Goal: Information Seeking & Learning: Learn about a topic

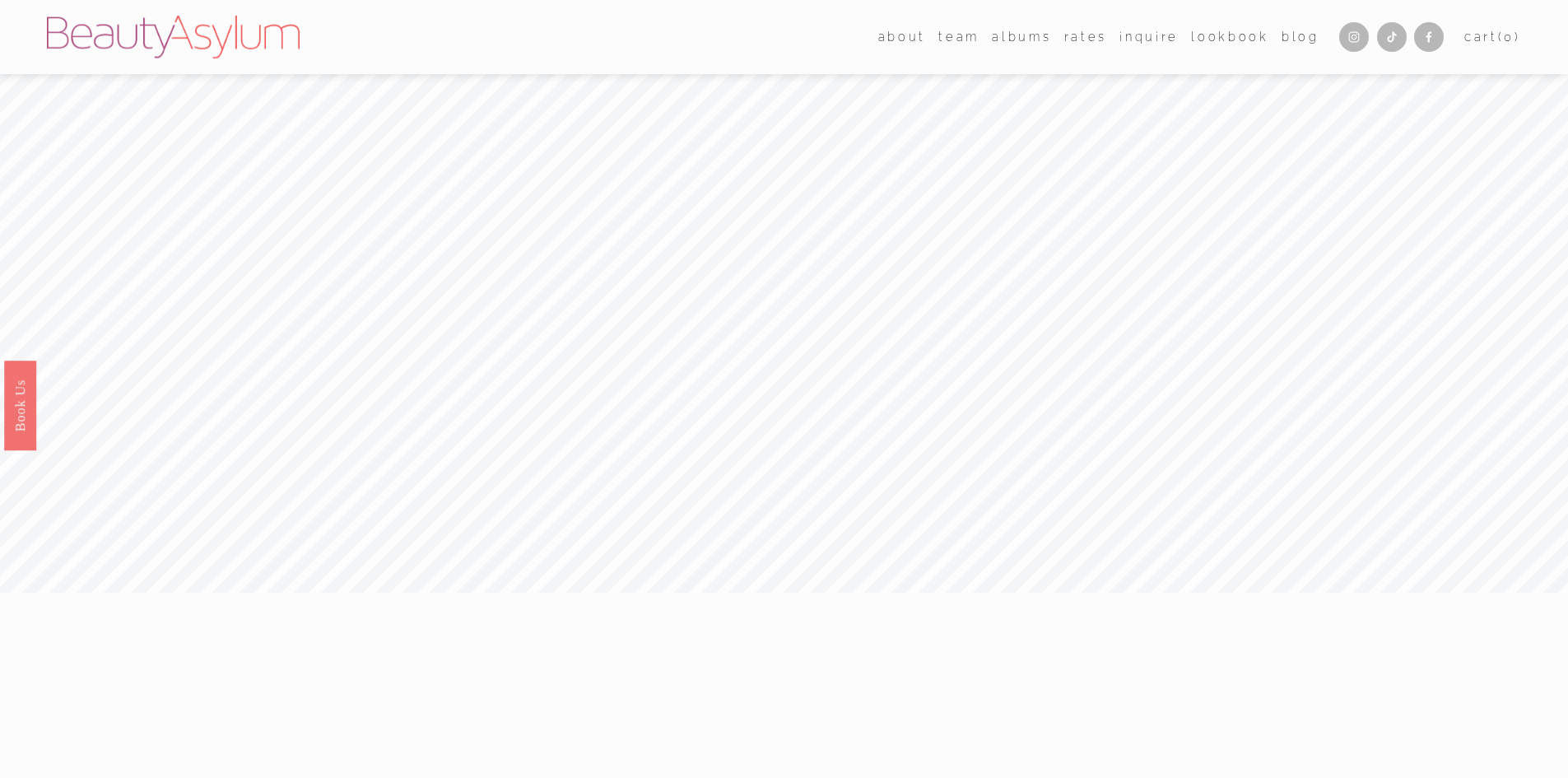
click at [1098, 40] on link "Rates" at bounding box center [1085, 36] width 43 height 24
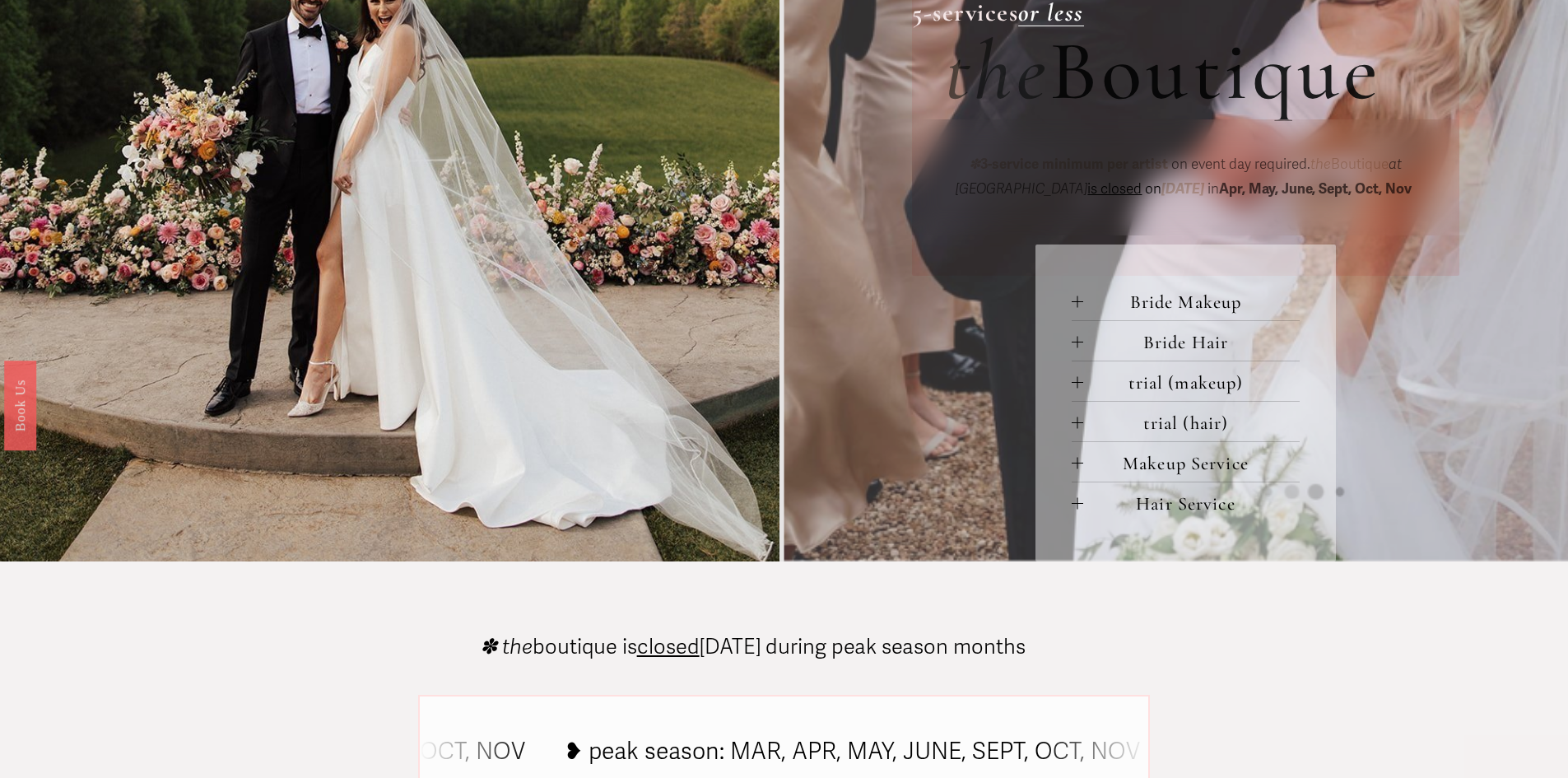
scroll to position [741, 0]
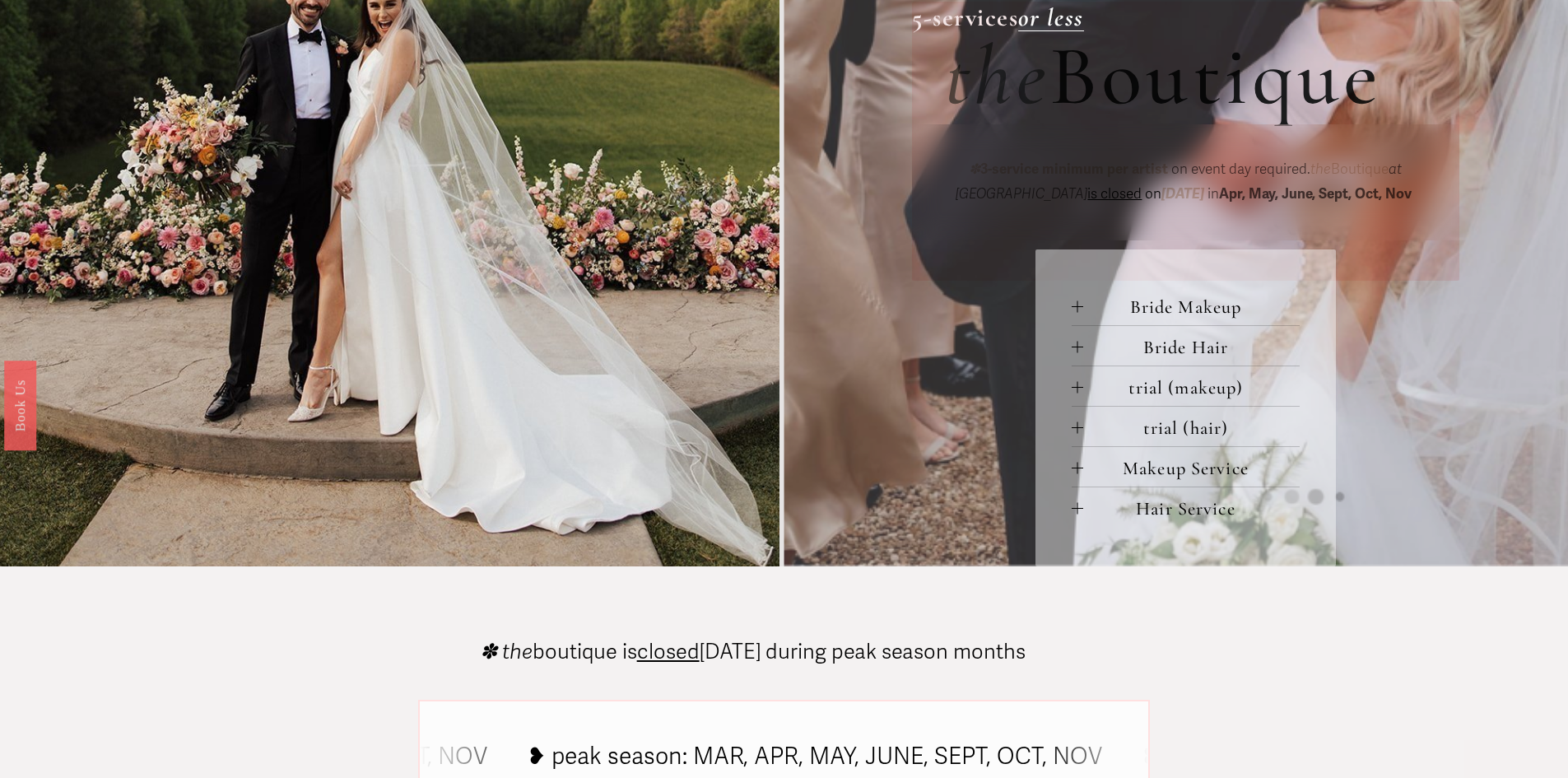
click at [1078, 308] on div at bounding box center [1077, 306] width 12 height 12
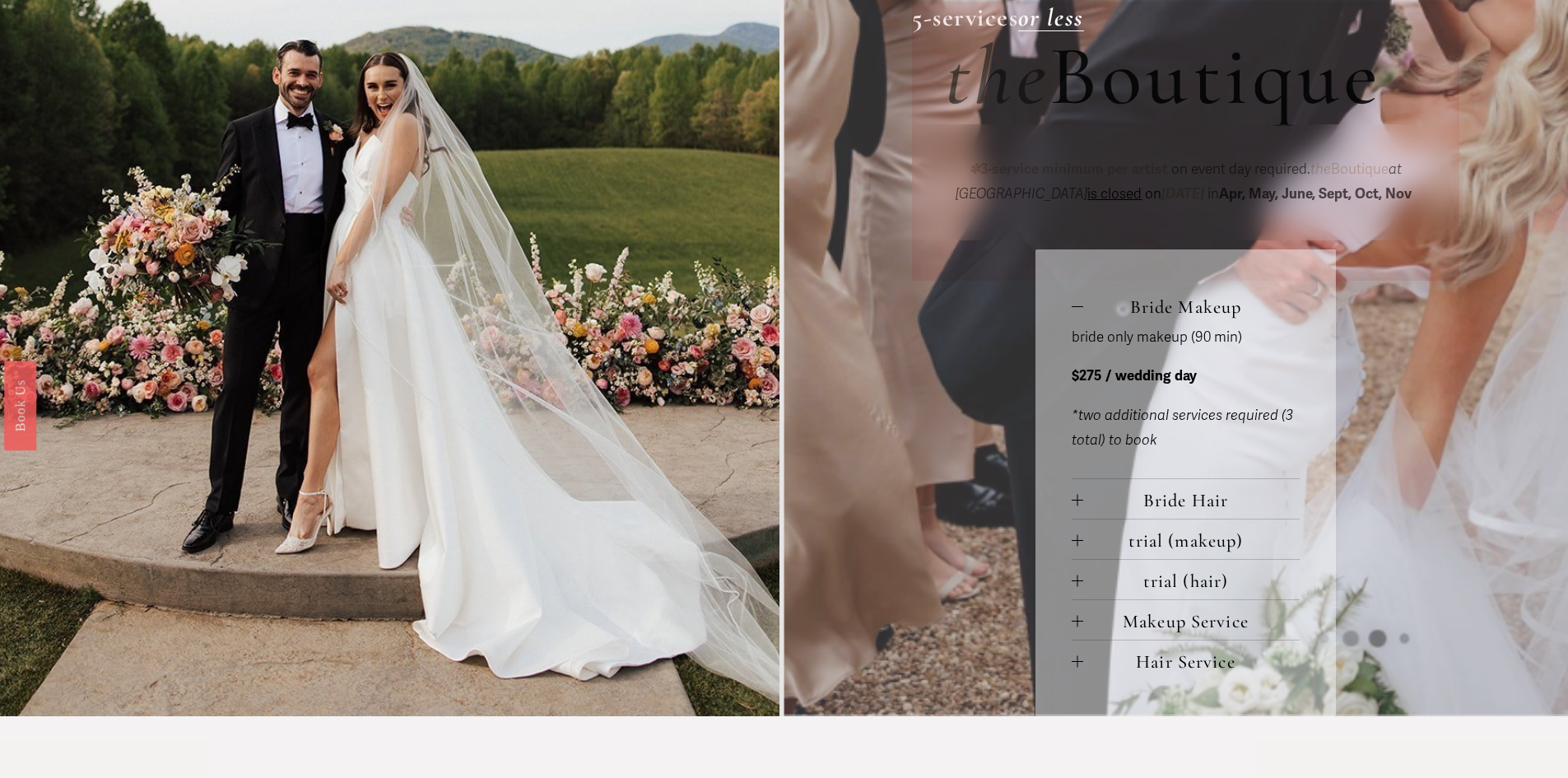
click at [1082, 499] on div at bounding box center [1077, 499] width 12 height 12
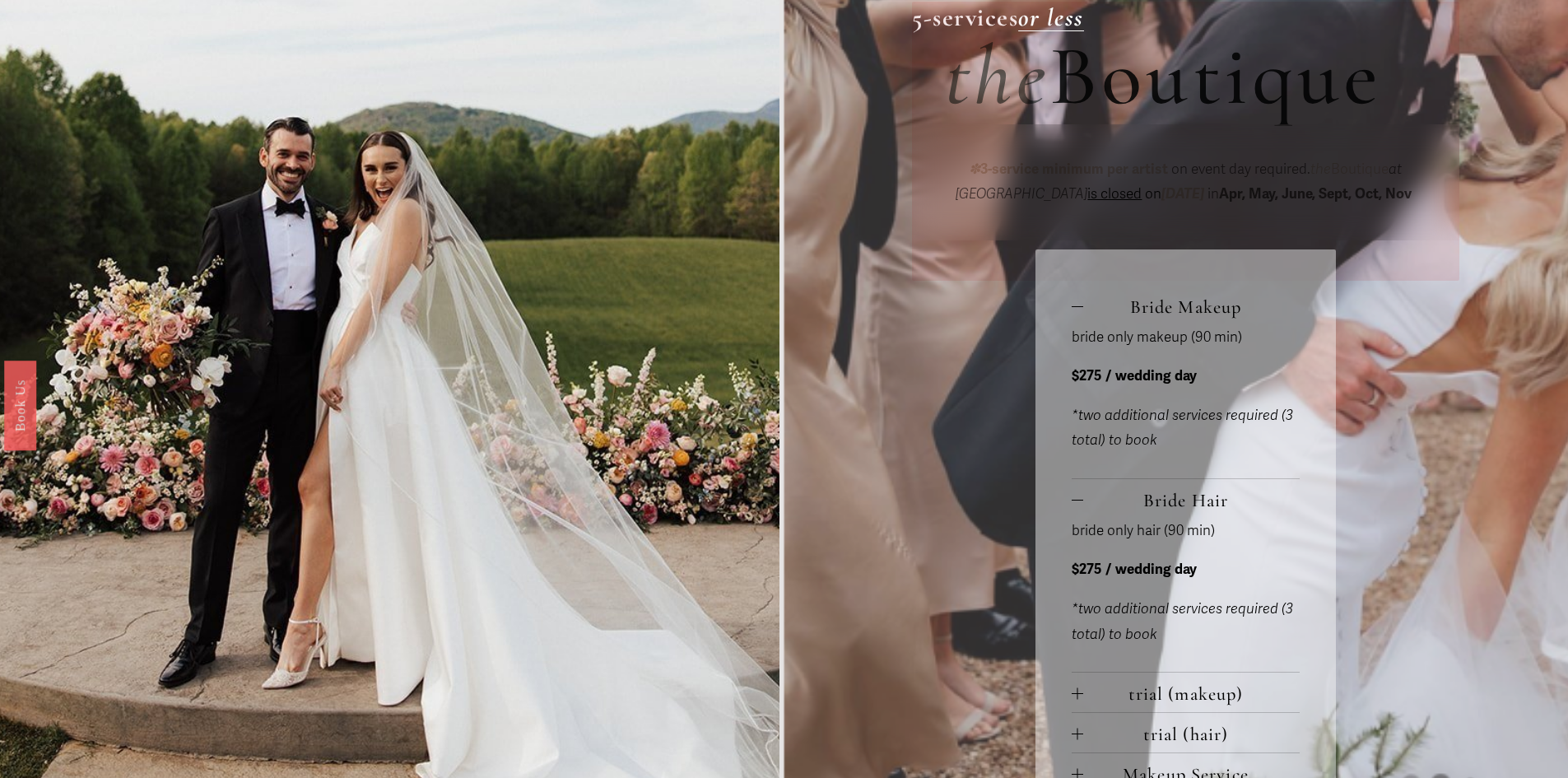
click at [1082, 692] on div at bounding box center [1077, 694] width 12 height 12
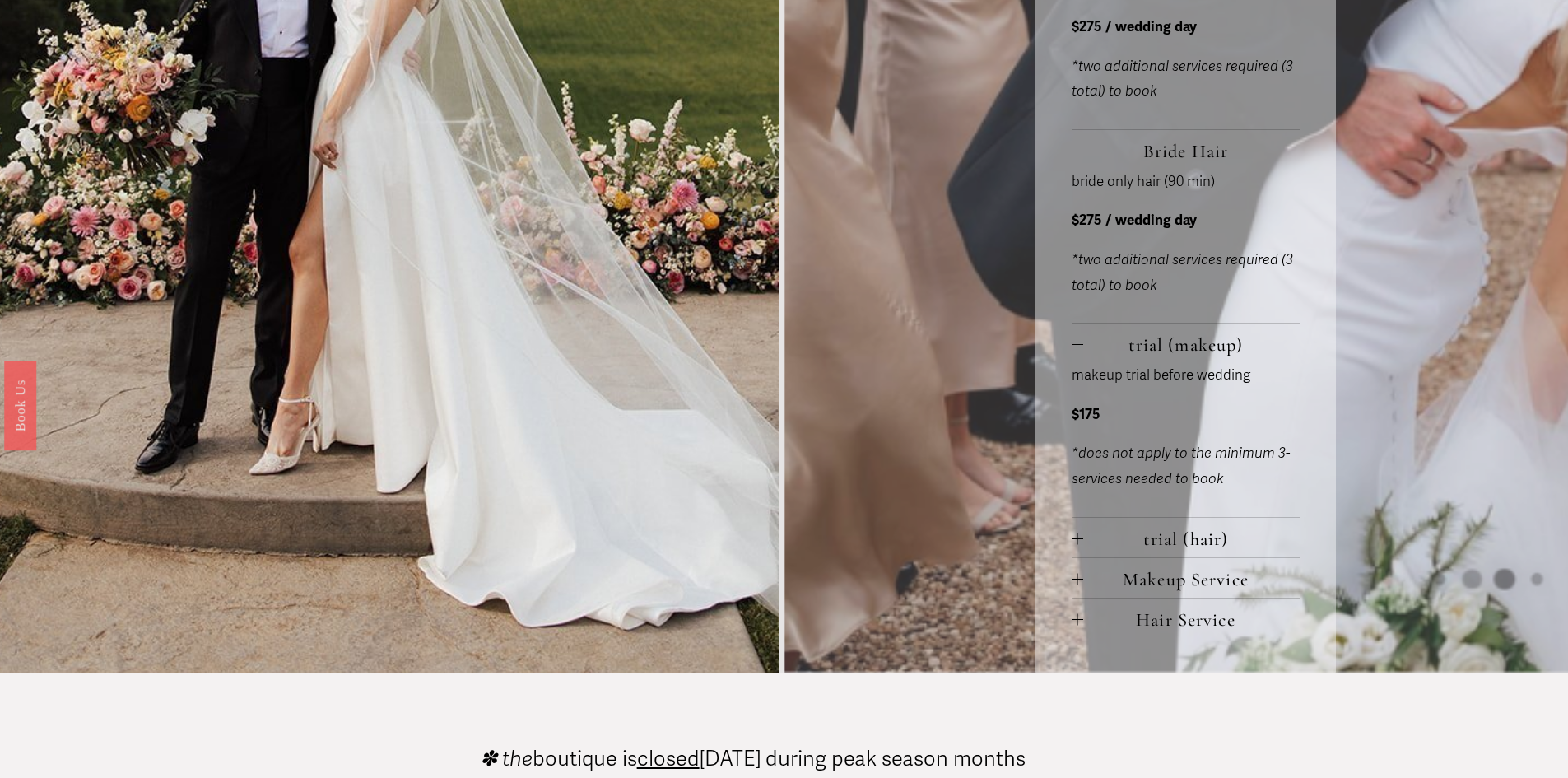
scroll to position [1153, 0]
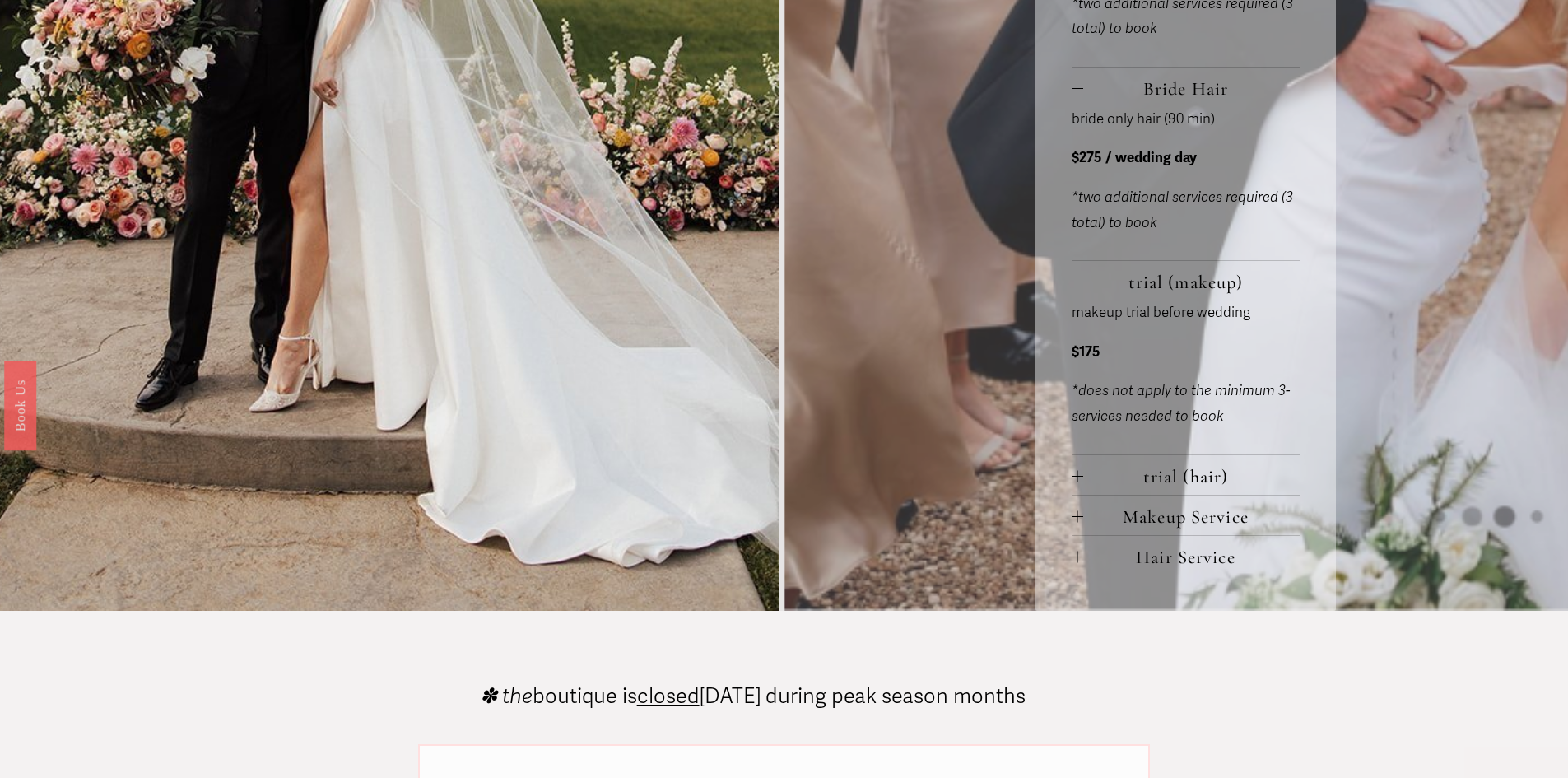
click at [1078, 512] on div at bounding box center [1077, 516] width 12 height 12
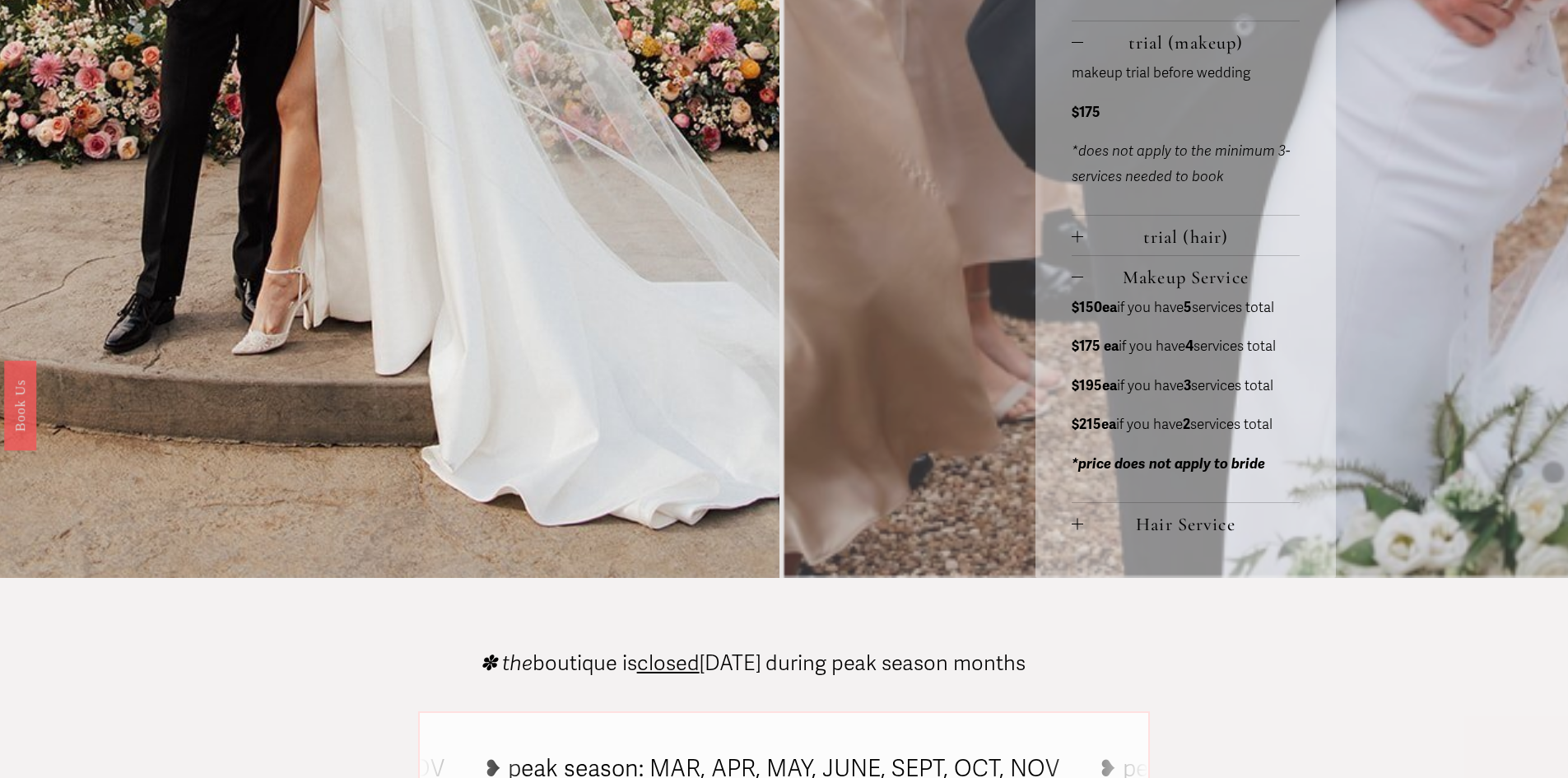
scroll to position [1400, 0]
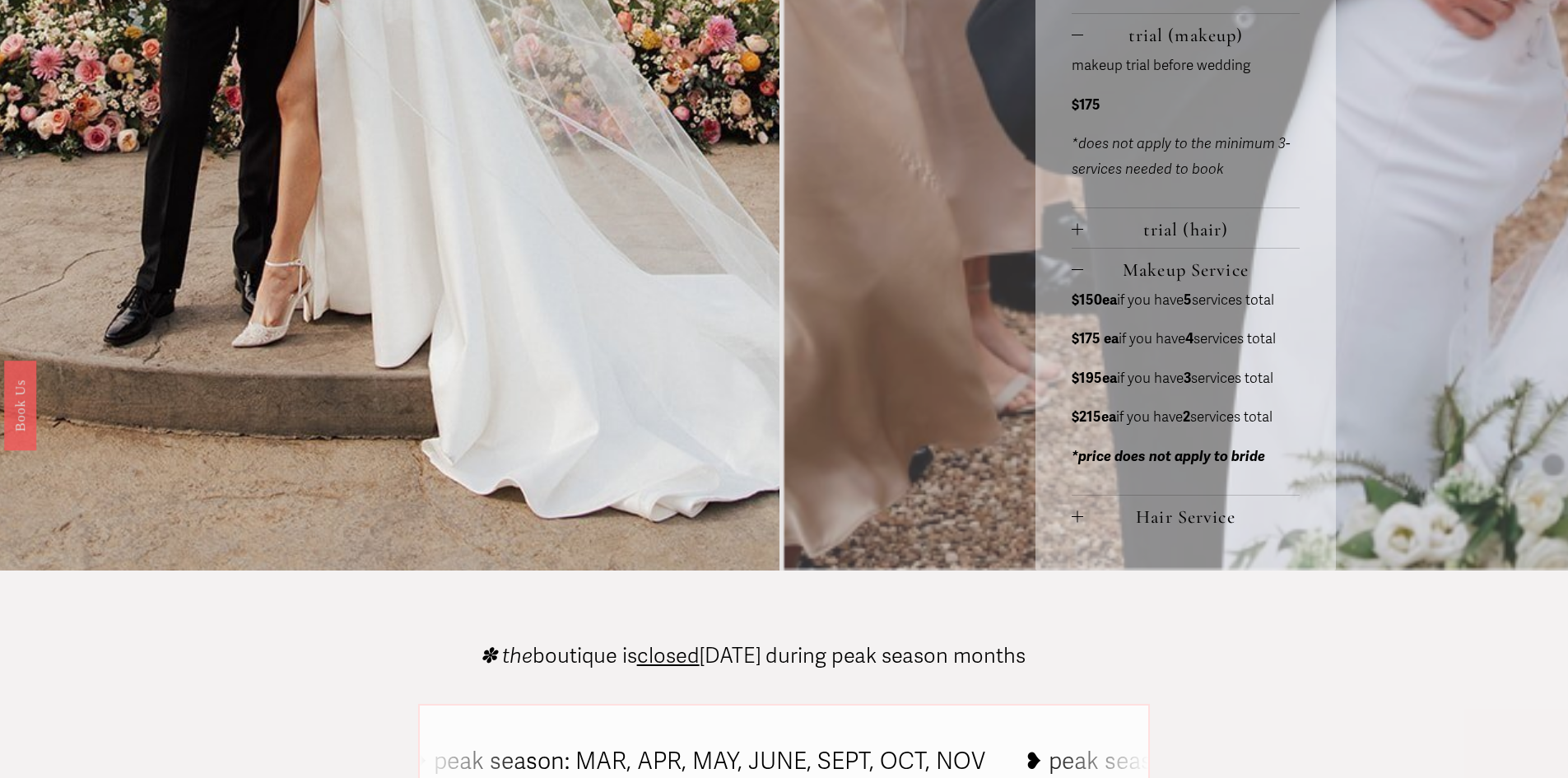
click at [1078, 514] on div at bounding box center [1077, 516] width 12 height 12
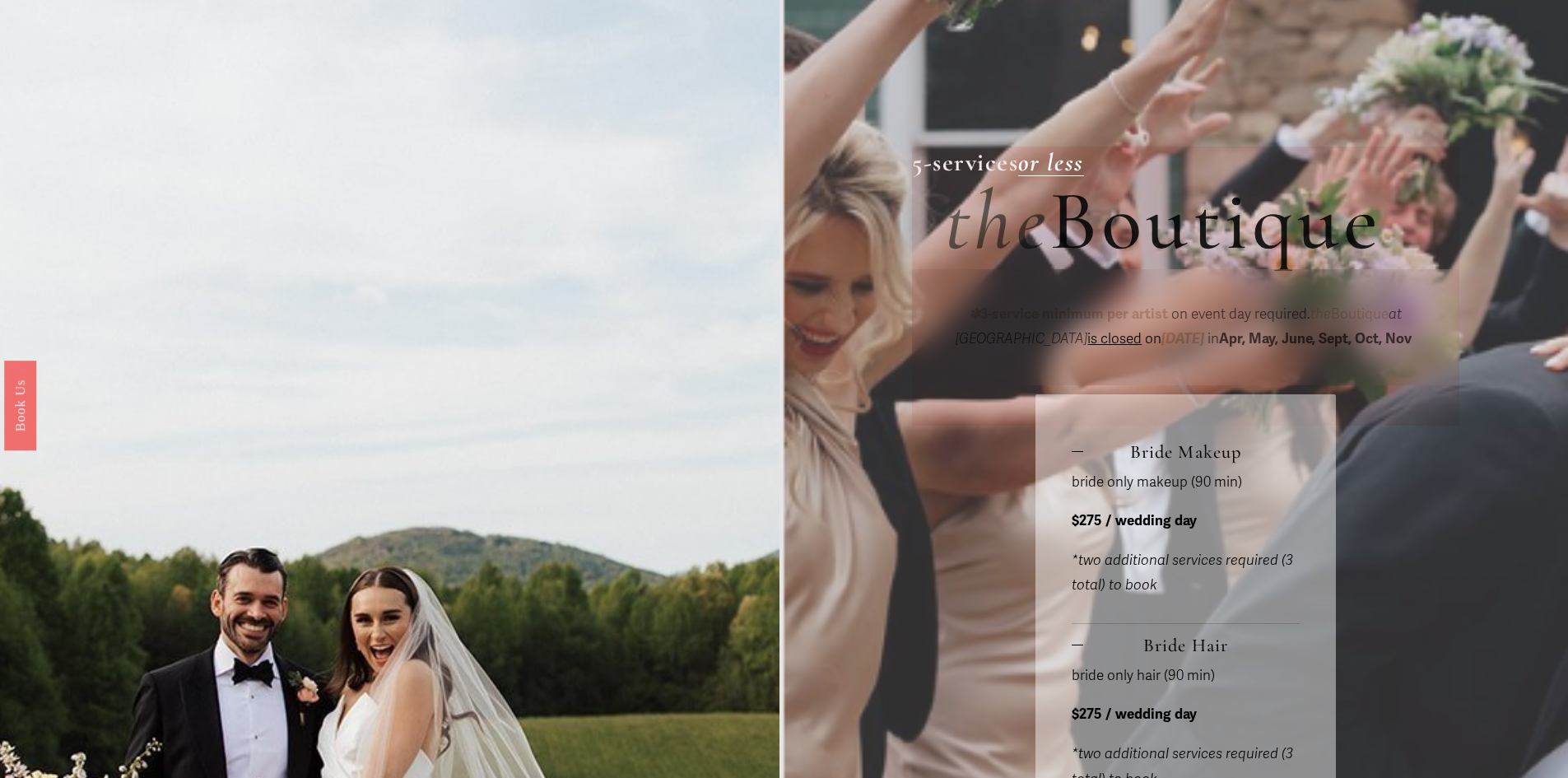
scroll to position [247, 0]
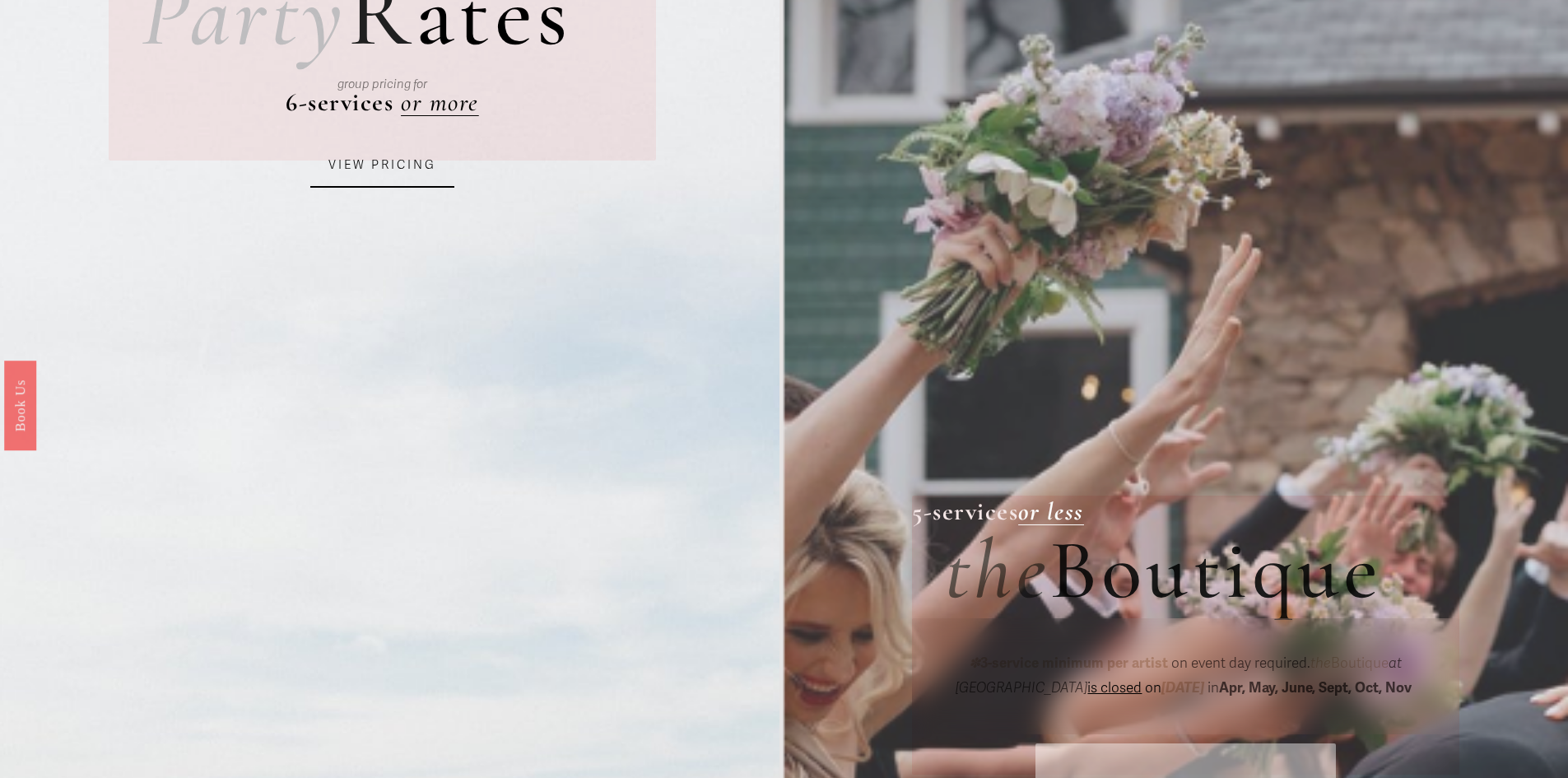
click at [387, 165] on link "VIEW PRICING" at bounding box center [382, 165] width 144 height 44
drag, startPoint x: 747, startPoint y: 217, endPoint x: 720, endPoint y: 218, distance: 27.0
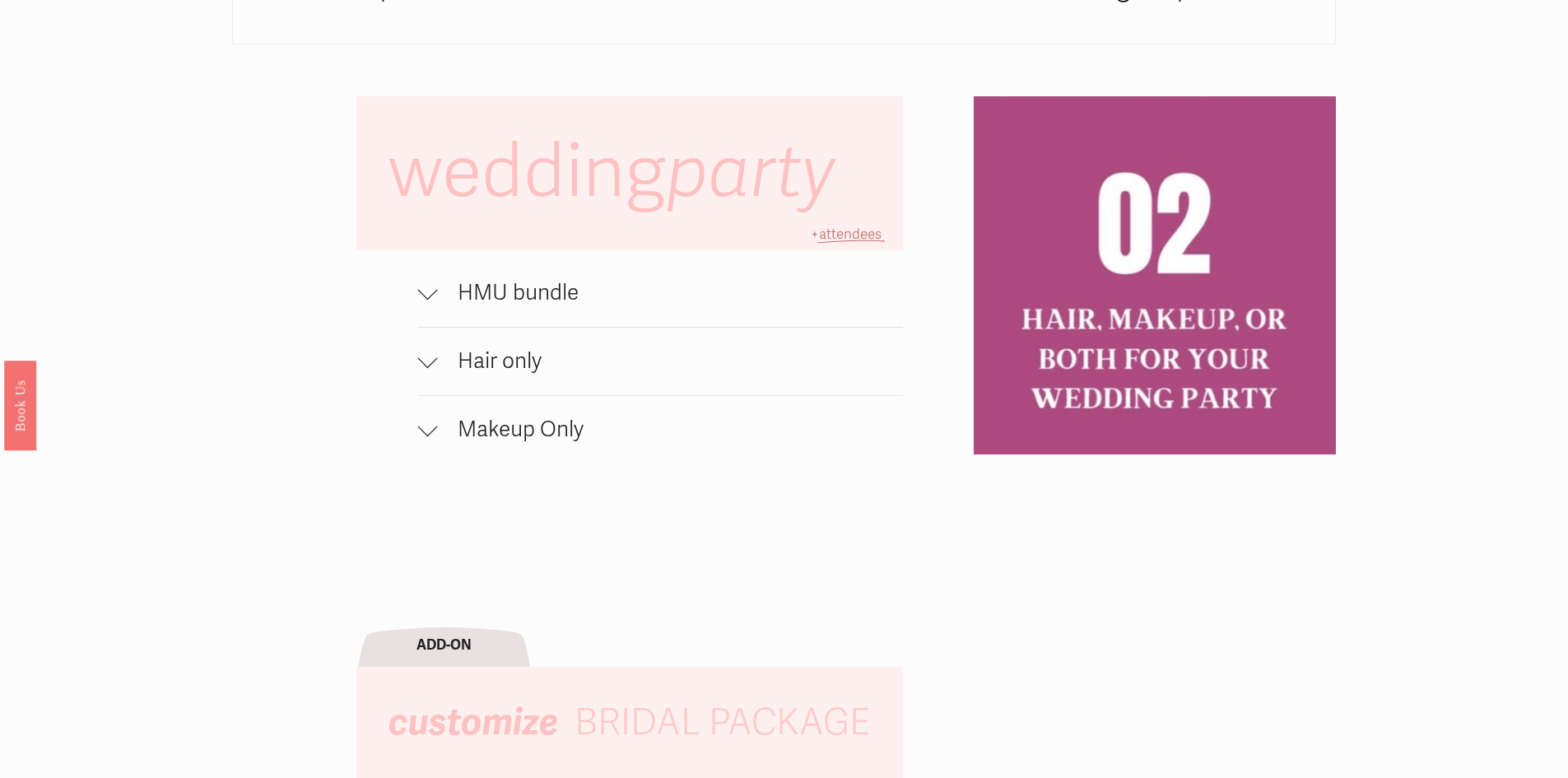
scroll to position [1235, 0]
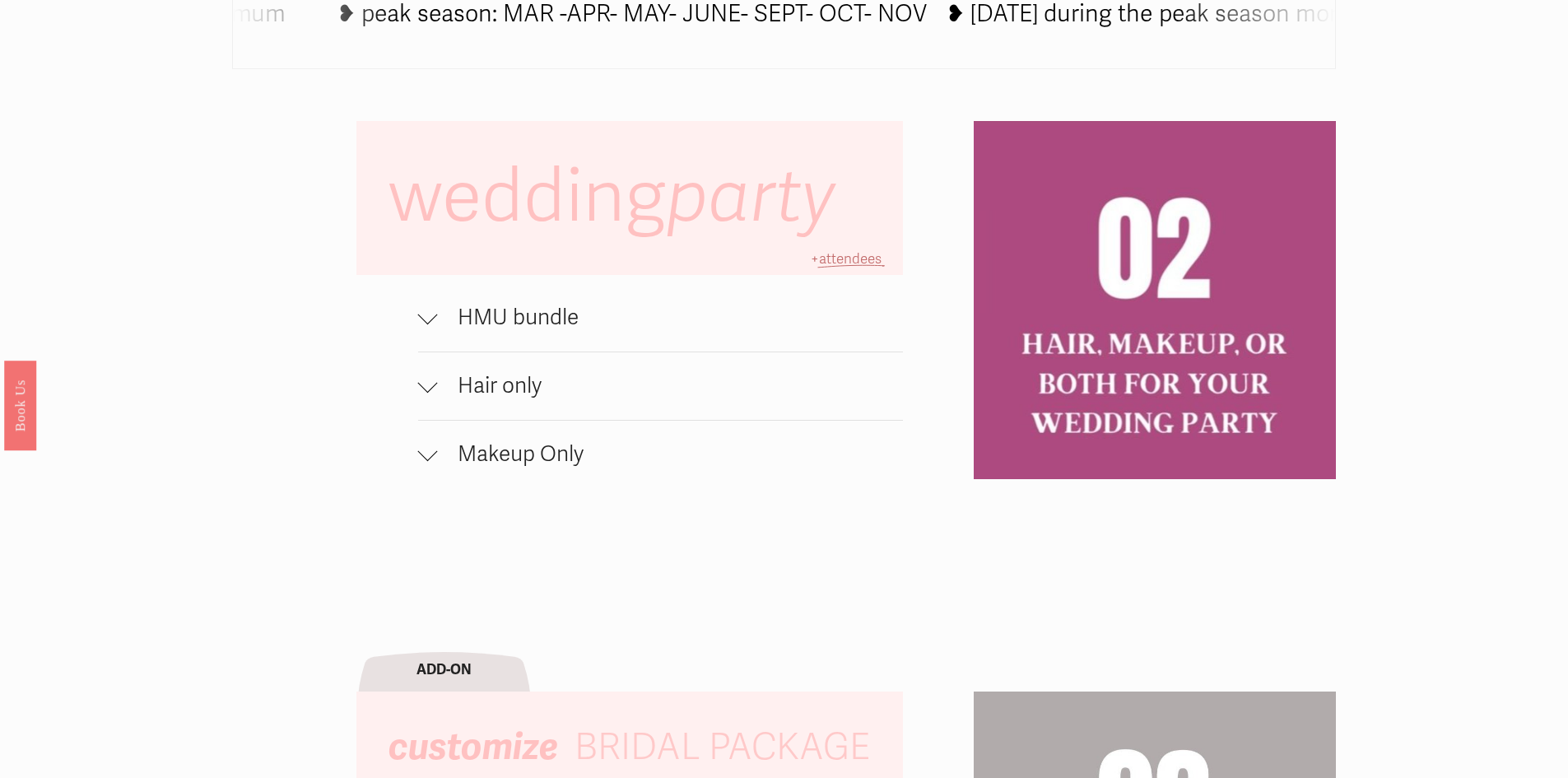
click at [429, 324] on div at bounding box center [428, 314] width 20 height 20
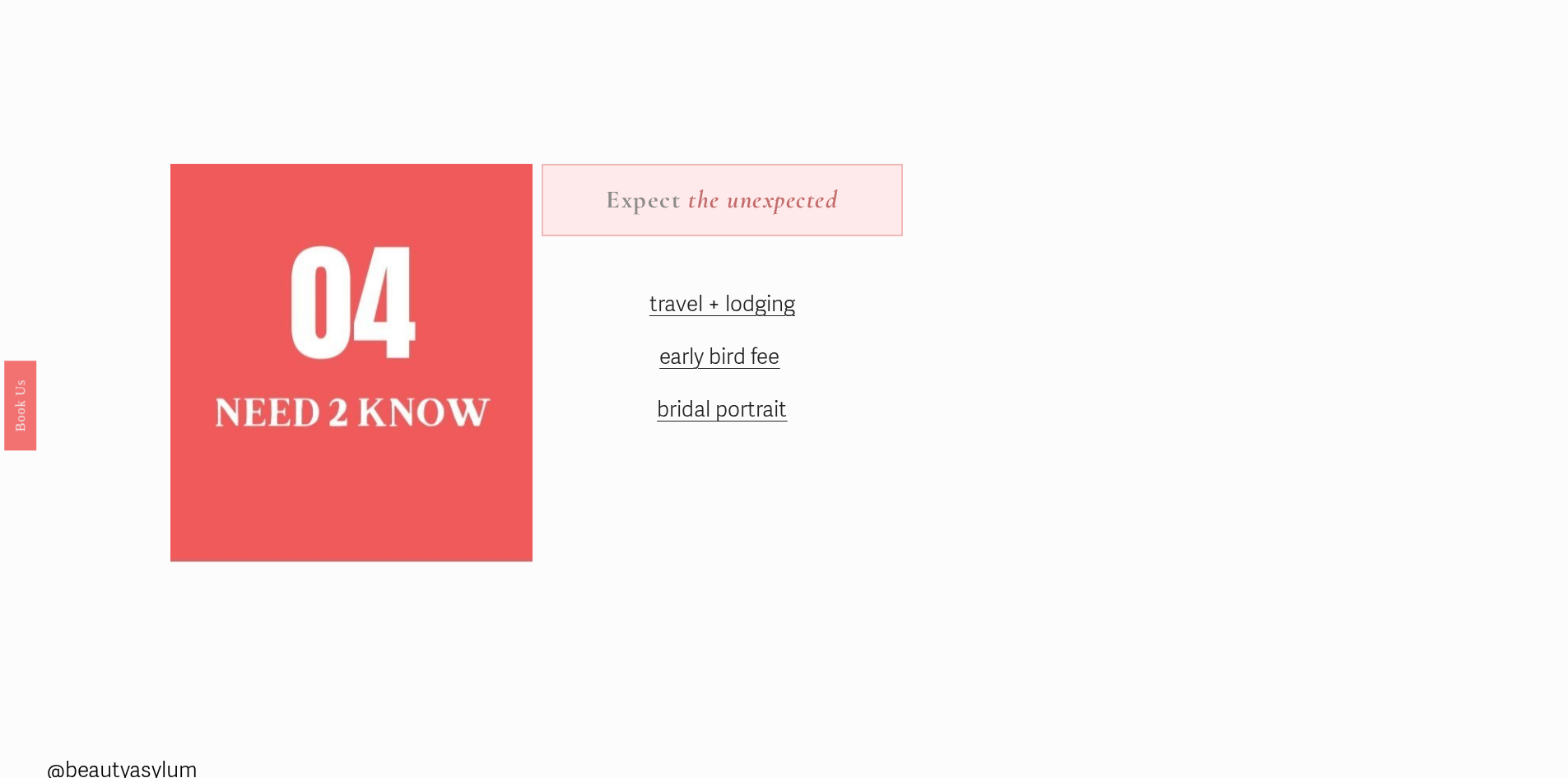
scroll to position [2142, 0]
